Goal: Transaction & Acquisition: Subscribe to service/newsletter

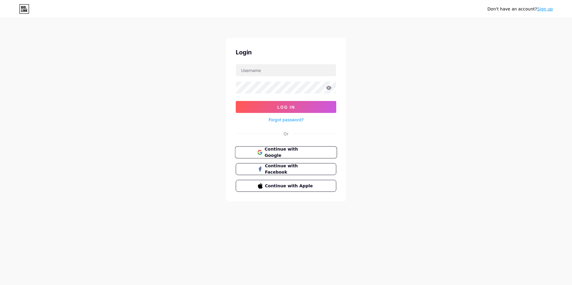
click at [304, 151] on span "Continue with Google" at bounding box center [289, 152] width 50 height 13
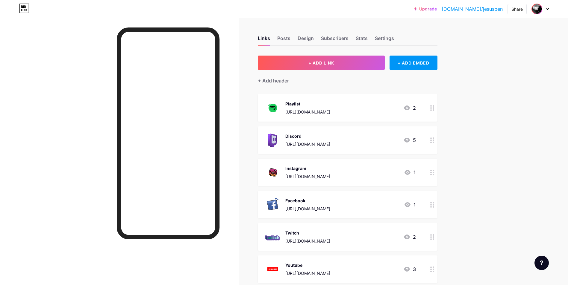
click at [534, 7] on img at bounding box center [537, 9] width 10 height 10
click at [487, 81] on li "Logout" at bounding box center [511, 84] width 74 height 16
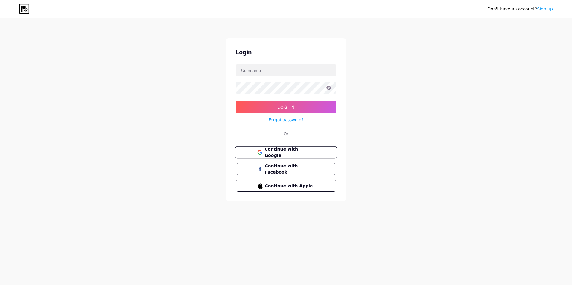
click at [280, 153] on span "Continue with Google" at bounding box center [289, 152] width 50 height 13
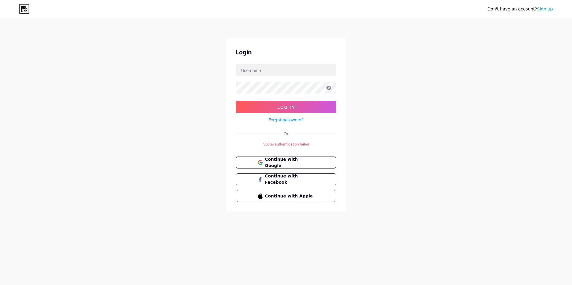
click at [547, 11] on link "Sign up" at bounding box center [545, 9] width 16 height 5
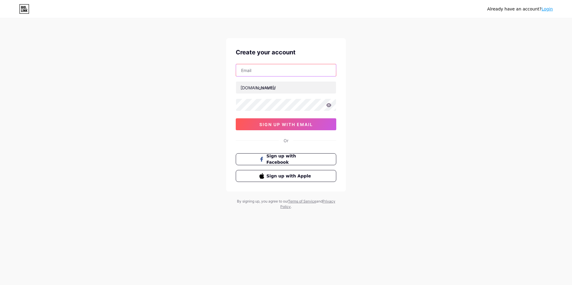
click at [253, 73] on input "text" at bounding box center [286, 70] width 100 height 12
click at [260, 65] on input "text" at bounding box center [286, 70] width 100 height 12
type input "[EMAIL_ADDRESS][DOMAIN_NAME]"
click at [300, 126] on span "sign up with email" at bounding box center [286, 124] width 54 height 5
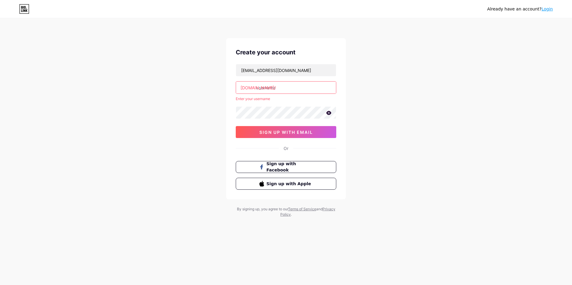
click at [269, 90] on input "text" at bounding box center [286, 88] width 100 height 12
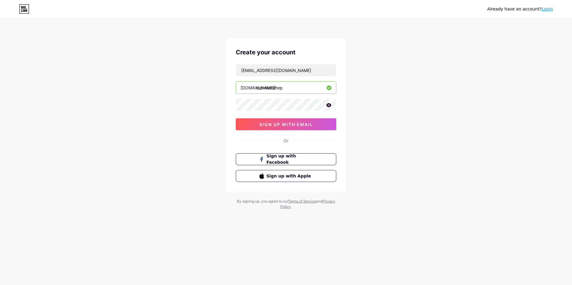
drag, startPoint x: 180, startPoint y: 77, endPoint x: 182, endPoint y: 81, distance: 4.3
click at [180, 77] on div "Already have an account? Login Create your account [EMAIL_ADDRESS][DOMAIN_NAME]…" at bounding box center [286, 114] width 572 height 229
click at [287, 88] on input "dennisesthep" at bounding box center [286, 88] width 100 height 12
type input "dennisesteph"
click at [273, 126] on span "sign up with email" at bounding box center [286, 124] width 54 height 5
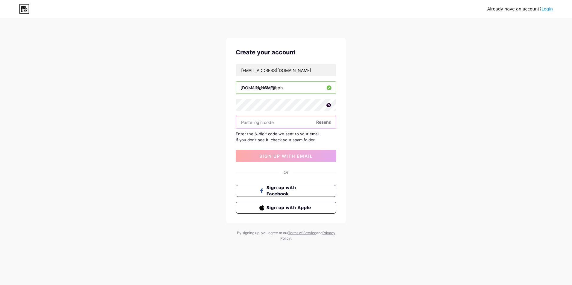
paste input "853921"
type input "853921"
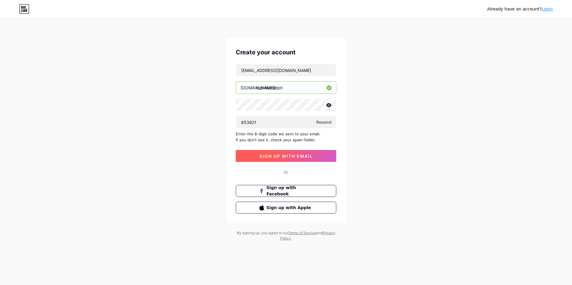
click at [285, 157] on span "sign up with email" at bounding box center [286, 156] width 54 height 5
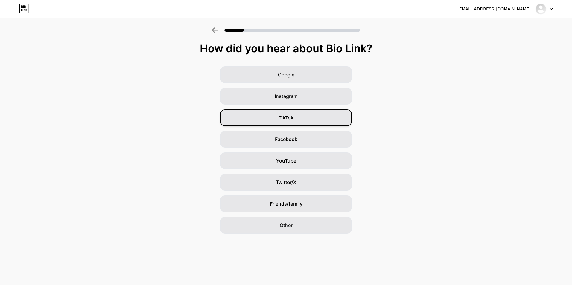
click at [282, 113] on div "TikTok" at bounding box center [286, 118] width 132 height 17
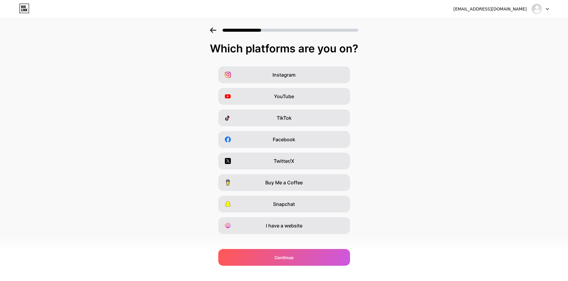
click at [285, 96] on span "YouTube" at bounding box center [284, 96] width 20 height 7
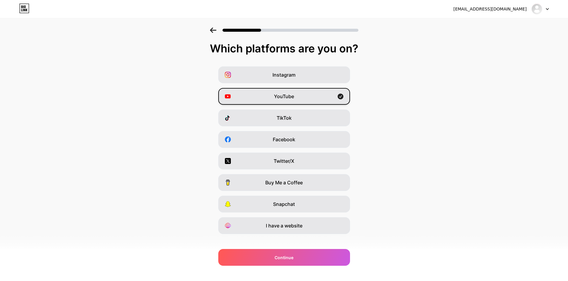
click at [342, 95] on icon at bounding box center [340, 97] width 6 height 6
click at [319, 112] on div "TikTok" at bounding box center [284, 118] width 132 height 17
click at [212, 28] on icon at bounding box center [213, 30] width 7 height 5
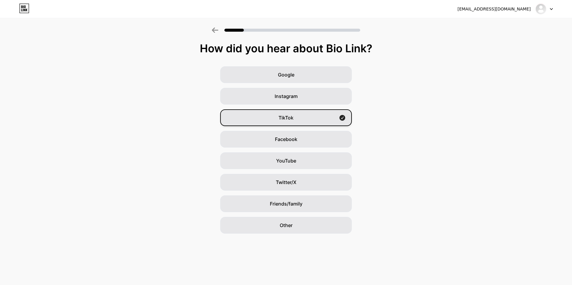
click at [296, 117] on div "TikTok" at bounding box center [286, 118] width 132 height 17
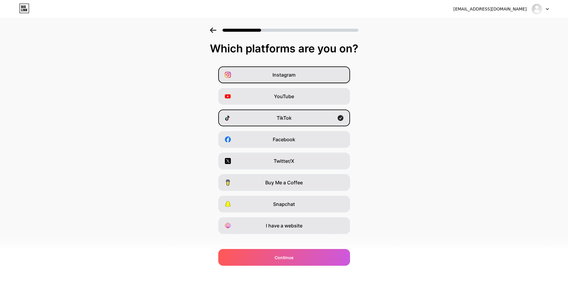
click at [288, 75] on span "Instagram" at bounding box center [283, 74] width 23 height 7
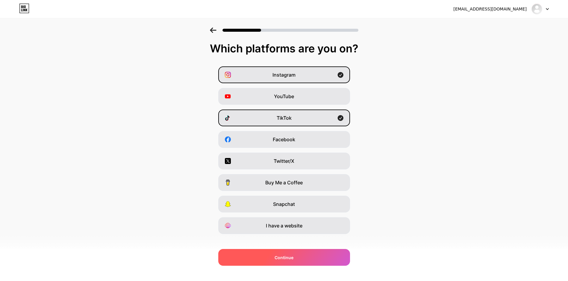
click at [291, 250] on div "Continue" at bounding box center [284, 257] width 132 height 17
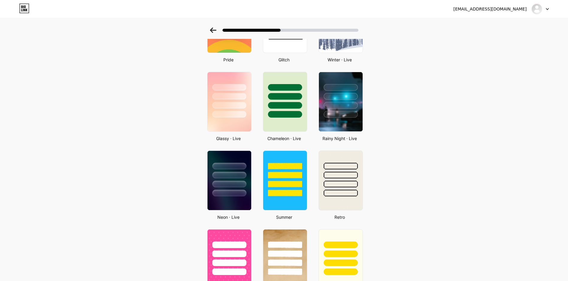
scroll to position [162, 0]
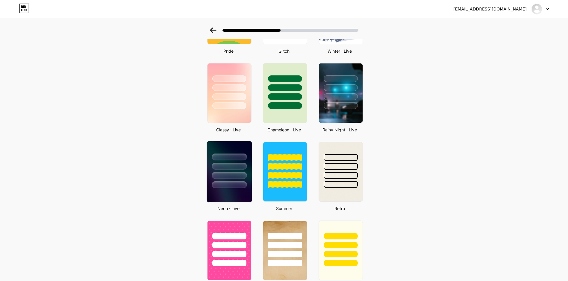
click at [232, 178] on div at bounding box center [229, 175] width 35 height 7
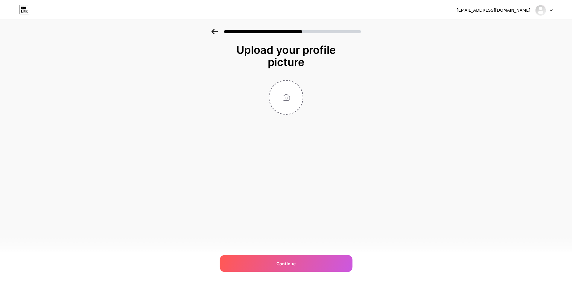
scroll to position [0, 0]
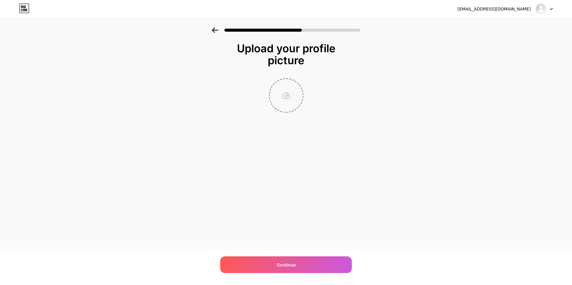
click at [283, 91] on input "file" at bounding box center [286, 95] width 33 height 33
click at [294, 92] on input "file" at bounding box center [286, 95] width 33 height 33
type input "C:\fakepath\Diseño sin título (18).png"
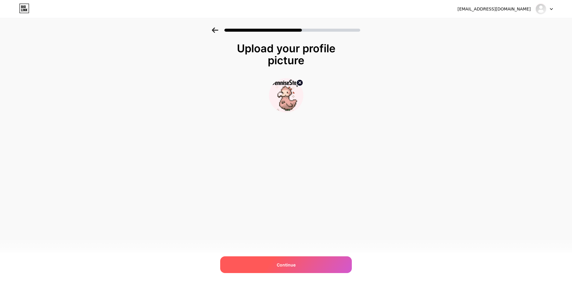
click at [290, 265] on span "Continue" at bounding box center [286, 265] width 19 height 6
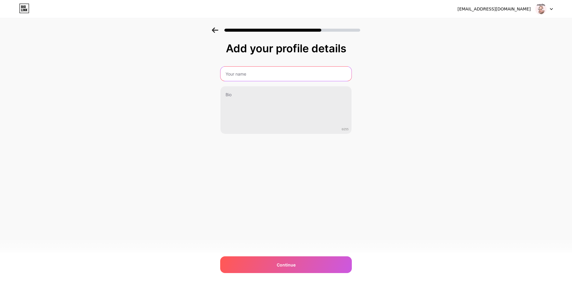
click at [251, 76] on input "text" at bounding box center [286, 74] width 131 height 14
type input "DenisseSteph"
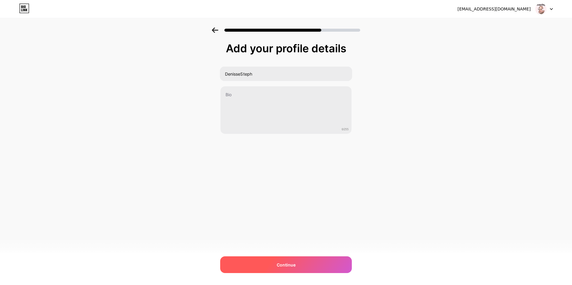
click at [278, 268] on span "Continue" at bounding box center [286, 265] width 19 height 6
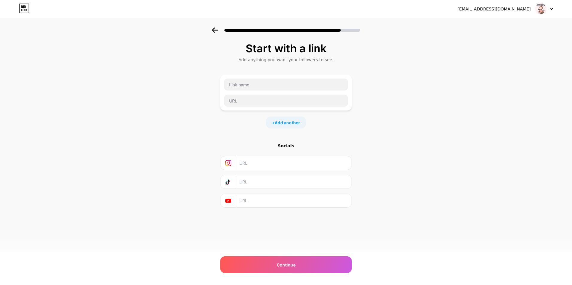
click at [259, 163] on input "text" at bounding box center [293, 162] width 109 height 13
click at [266, 180] on input "text" at bounding box center [293, 181] width 109 height 13
click at [239, 88] on input "text" at bounding box center [286, 85] width 124 height 12
click at [251, 162] on input "text" at bounding box center [293, 162] width 109 height 13
click at [247, 87] on input "text" at bounding box center [286, 85] width 124 height 12
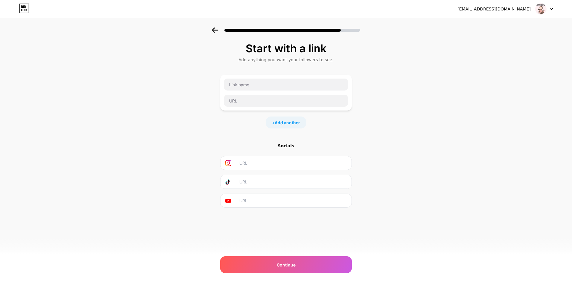
click at [247, 180] on input "text" at bounding box center [293, 181] width 109 height 13
paste input "https://www.tiktok.com/@dennisesteph"
type input "https://www.tiktok.com/@dennisesteph"
click at [256, 163] on input "text" at bounding box center [293, 162] width 109 height 13
click at [229, 164] on icon at bounding box center [228, 163] width 3 height 3
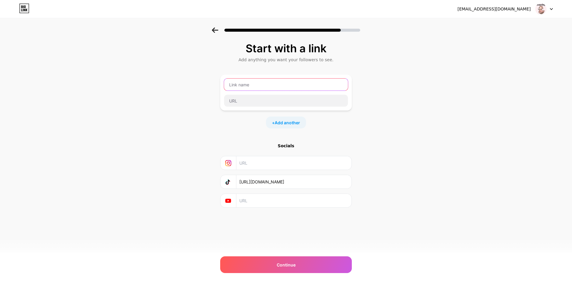
click at [265, 83] on input "text" at bounding box center [286, 85] width 124 height 12
type input "TIKTOK"
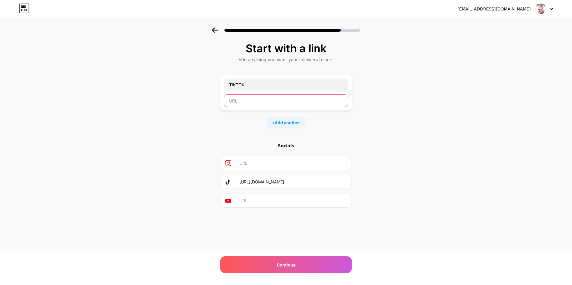
click at [250, 101] on input "text" at bounding box center [286, 101] width 124 height 12
paste input "https://www.tiktok.com/@dennisesteph"
type input "https://www.tiktok.com/@dennisesteph"
click at [278, 120] on span "Add another" at bounding box center [287, 123] width 25 height 6
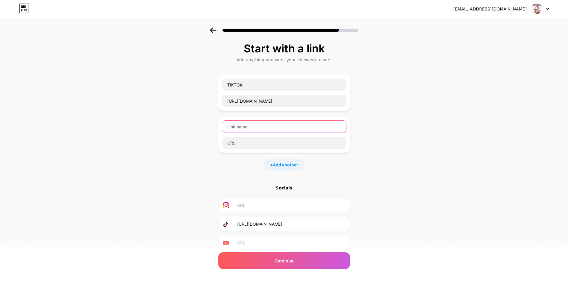
click at [262, 126] on input "text" at bounding box center [284, 127] width 124 height 12
type input "TWITCH"
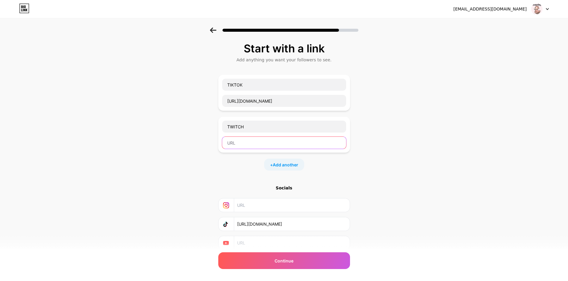
click at [250, 139] on input "text" at bounding box center [284, 143] width 124 height 12
paste input "https://twitch.tv/dennisesteph"
type input "https://twitch.tv/dennisesteph"
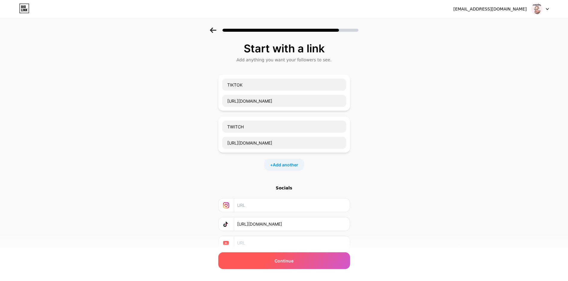
click at [297, 262] on div "Continue" at bounding box center [284, 260] width 132 height 17
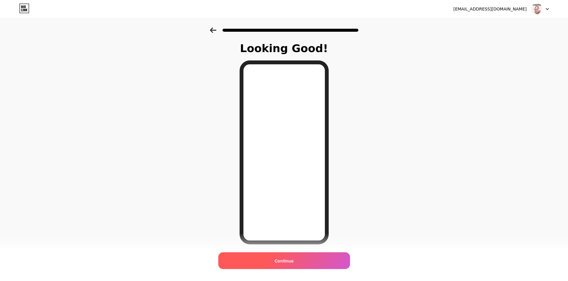
click at [293, 259] on span "Continue" at bounding box center [283, 261] width 19 height 6
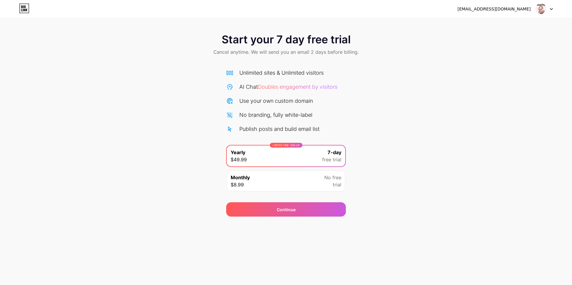
click at [299, 187] on div "Monthly $8.99 No free trial" at bounding box center [286, 181] width 118 height 21
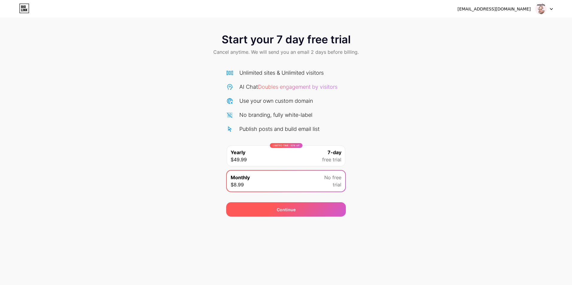
click at [289, 210] on div "Continue" at bounding box center [286, 210] width 19 height 6
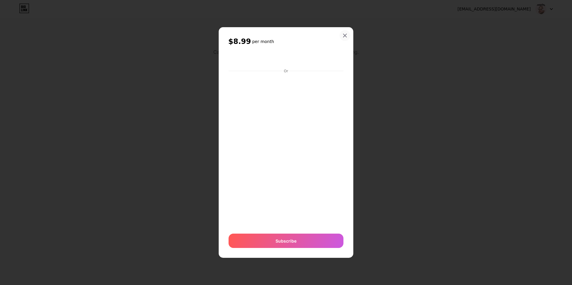
click at [344, 34] on icon at bounding box center [345, 35] width 5 height 5
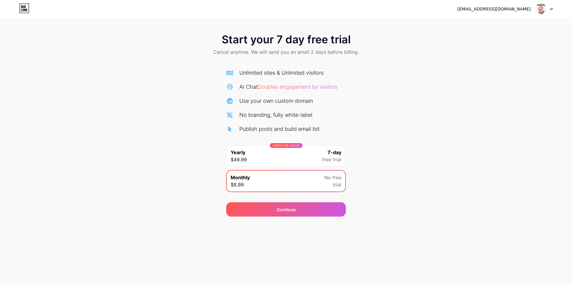
click at [19, 8] on div "jesus_benites98@hotmail.com Logout" at bounding box center [286, 9] width 572 height 11
click at [25, 8] on icon at bounding box center [24, 9] width 10 height 10
click at [534, 11] on div "jesus_benites98@hotmail.com" at bounding box center [504, 9] width 95 height 11
click at [546, 8] on img at bounding box center [540, 8] width 11 height 11
click at [522, 9] on div "jesus_benites98@hotmail.com" at bounding box center [493, 9] width 73 height 6
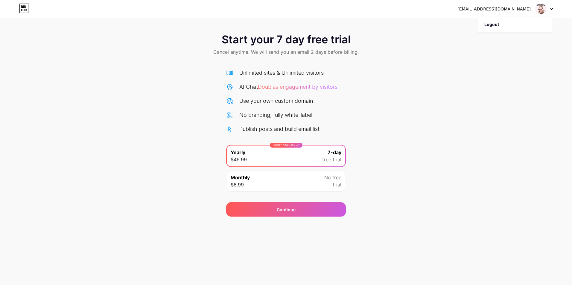
click at [511, 9] on div "jesus_benites98@hotmail.com" at bounding box center [493, 9] width 73 height 6
click at [273, 146] on div "LIMITED TIME : 50% off" at bounding box center [286, 145] width 33 height 5
click at [279, 107] on div "Unlimited sites & Unlimited visitors AI Chat Doubles engagement by visitors Use…" at bounding box center [286, 101] width 120 height 64
click at [282, 80] on div "Unlimited sites & Unlimited visitors AI Chat Doubles engagement by visitors Use…" at bounding box center [286, 101] width 120 height 64
